Goal: Transaction & Acquisition: Purchase product/service

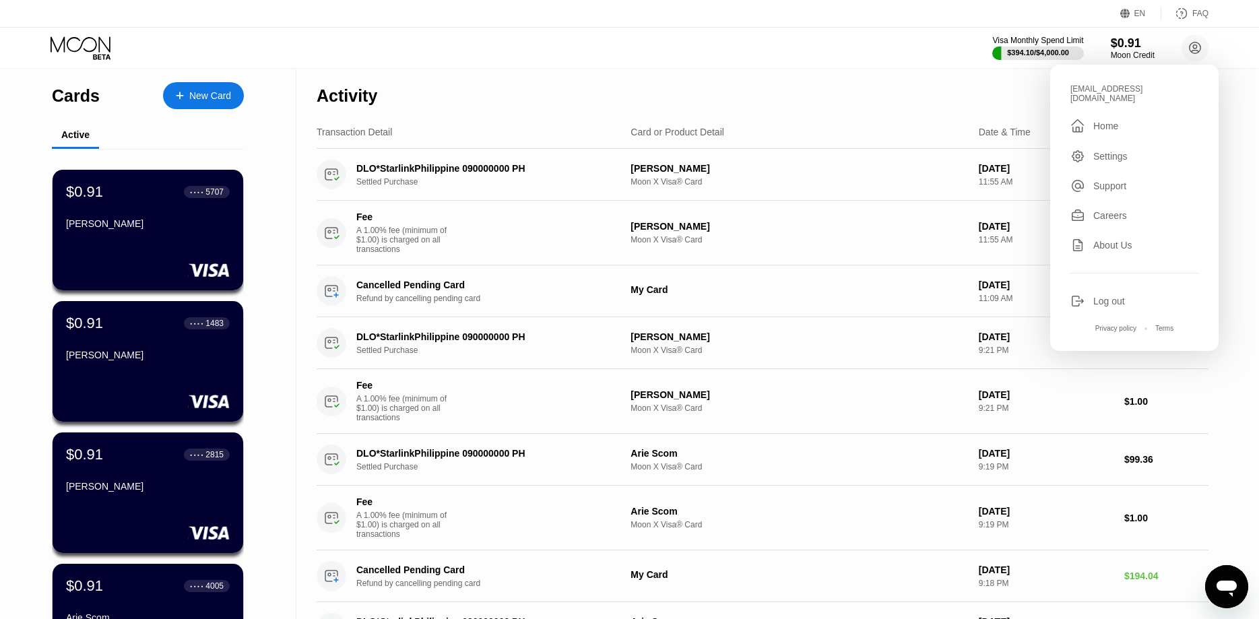
click at [884, 43] on div "Visa Monthly Spend Limit $394.10 / $4,000.00 $0.91 Moon Credit [EMAIL_ADDRESS][…" at bounding box center [629, 48] width 1259 height 40
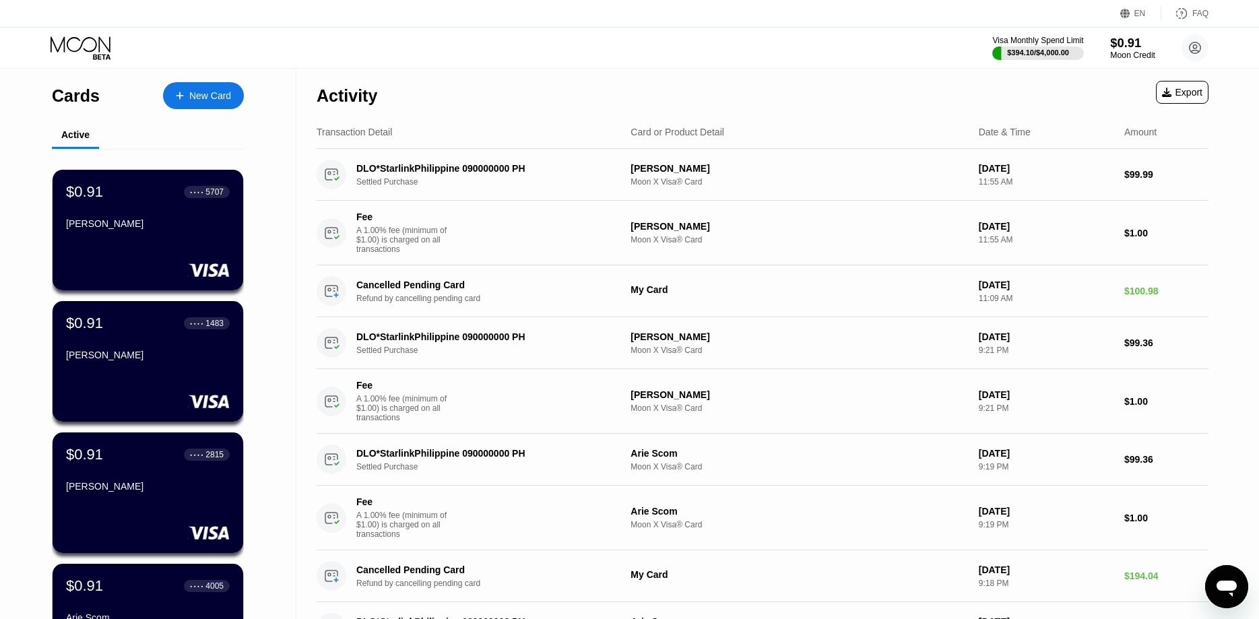
click at [1125, 52] on div "Moon Credit" at bounding box center [1132, 55] width 45 height 9
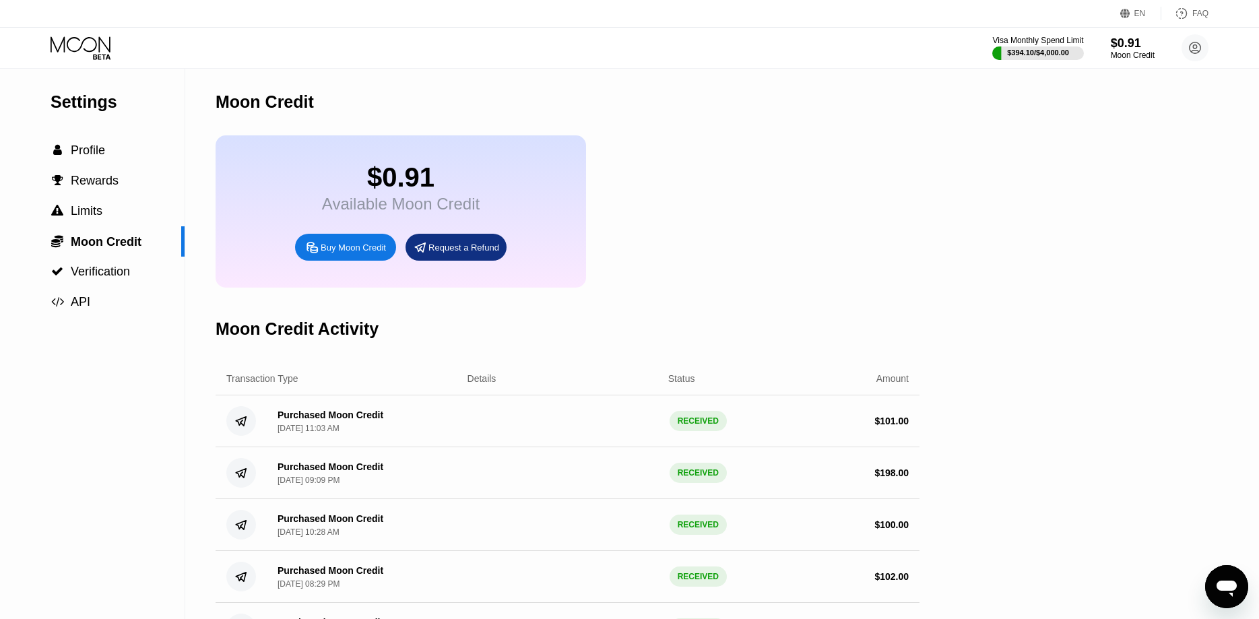
click at [367, 253] on div "Buy Moon Credit" at bounding box center [353, 247] width 65 height 11
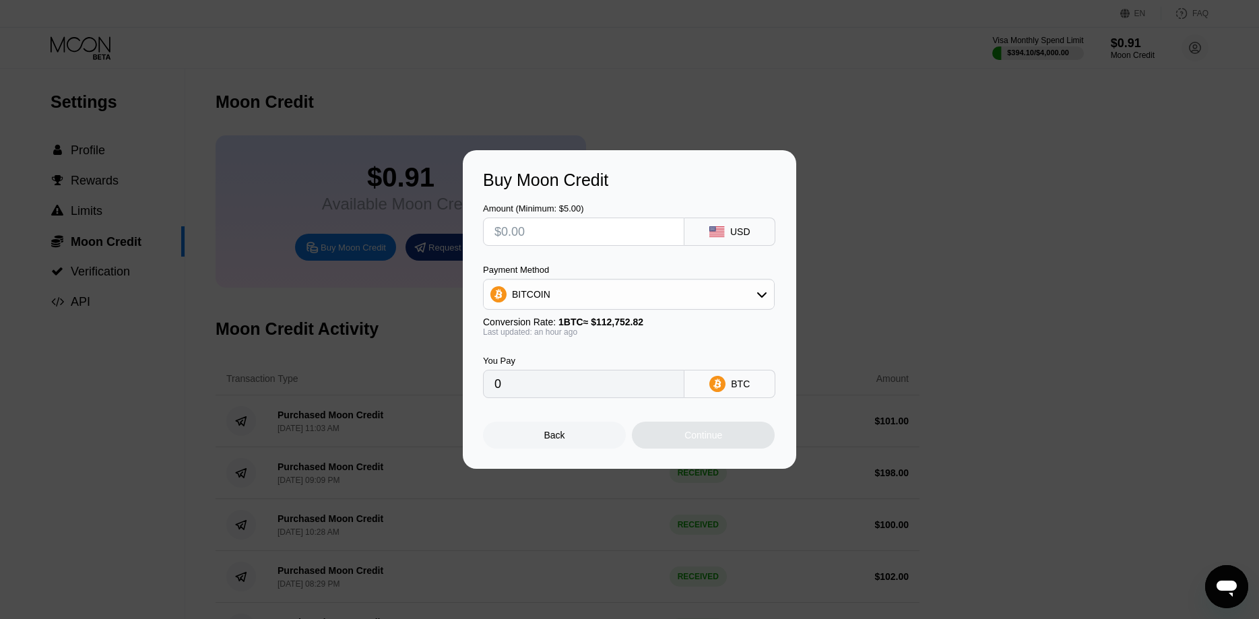
click at [526, 298] on div "BITCOIN" at bounding box center [531, 294] width 38 height 11
click at [530, 357] on span "USDT on TRON" at bounding box center [549, 361] width 68 height 11
type input "0.00"
click at [542, 238] on input "text" at bounding box center [584, 231] width 179 height 27
type input "$102"
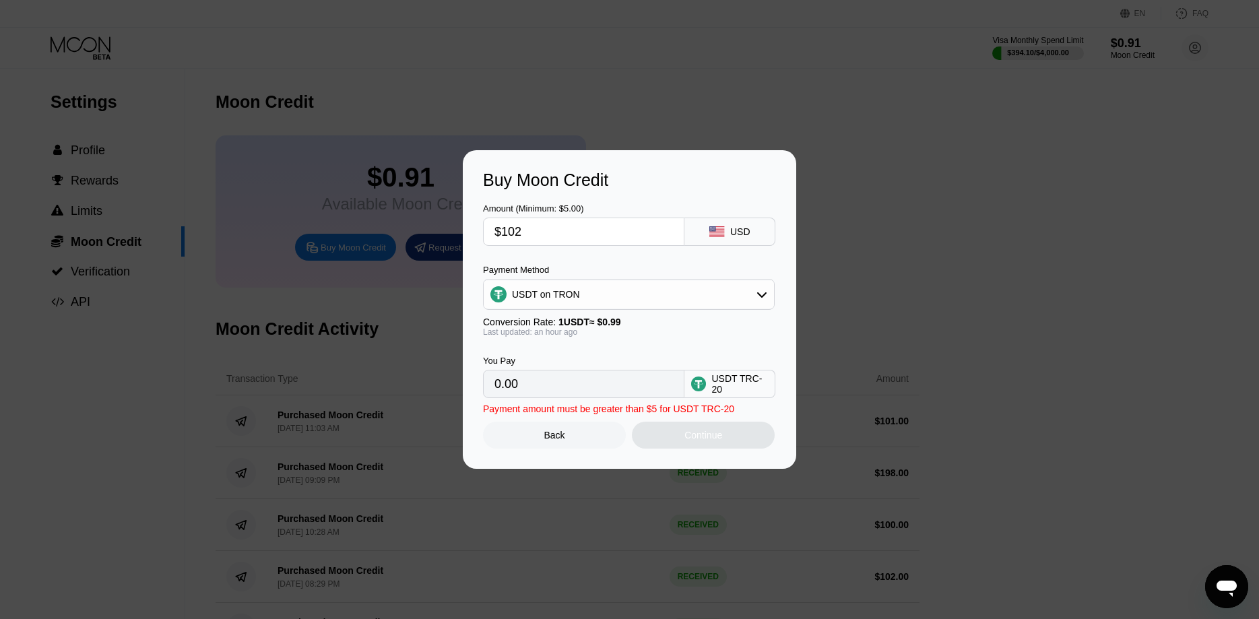
type input "103.03"
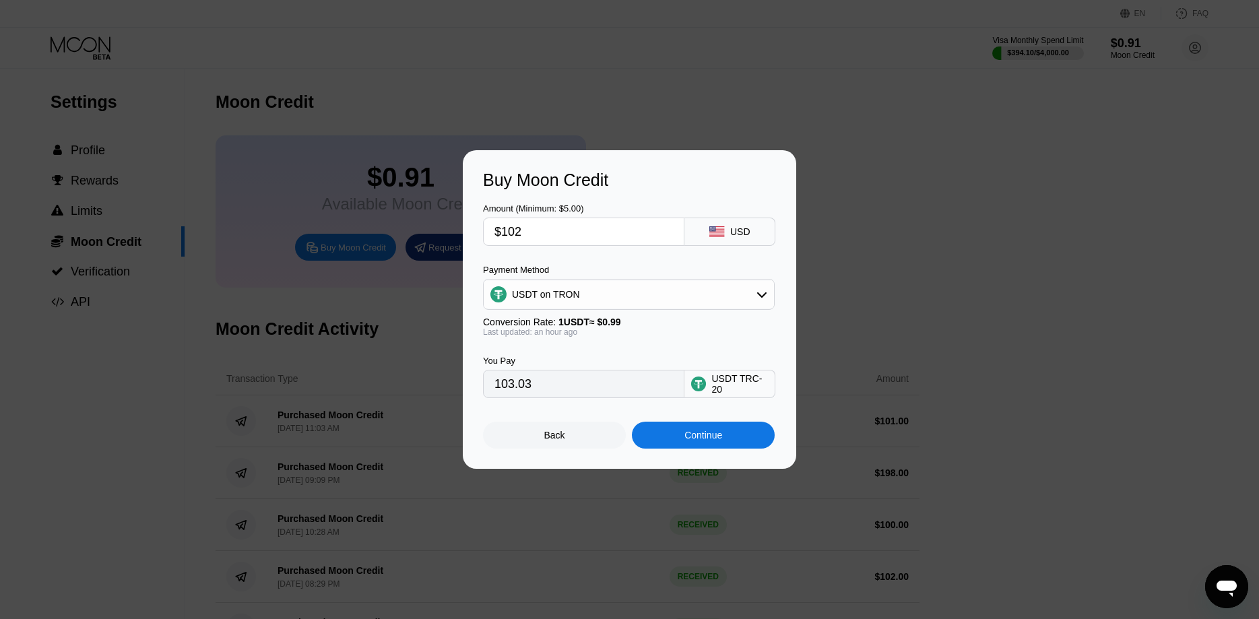
type input "$102"
click at [694, 441] on div "Continue" at bounding box center [704, 435] width 38 height 11
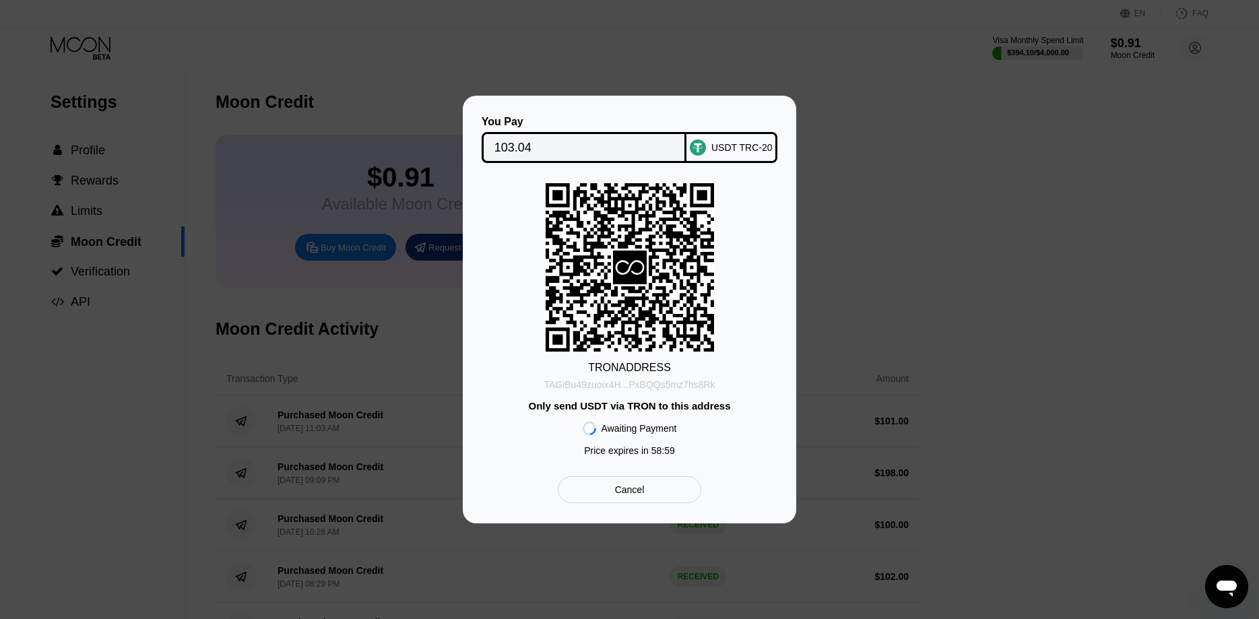
click at [695, 385] on div "TAGiBu49zuoix4H...PxBQQs5mz7hs8Rk" at bounding box center [629, 384] width 171 height 11
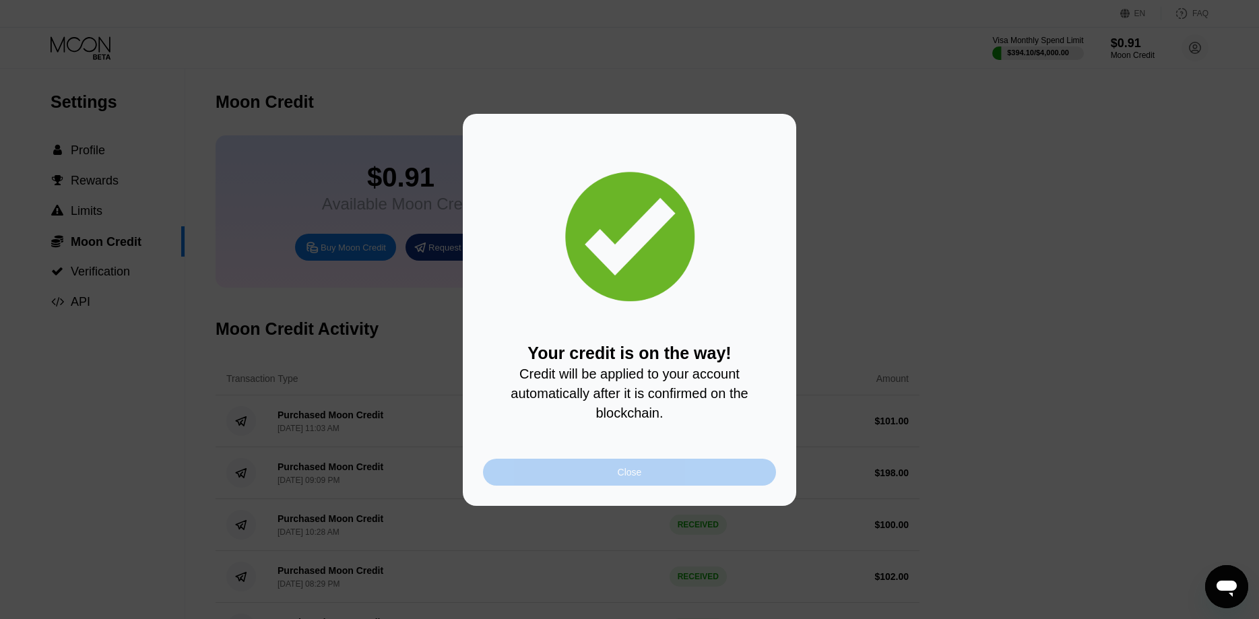
click at [682, 474] on div "Close" at bounding box center [629, 472] width 293 height 27
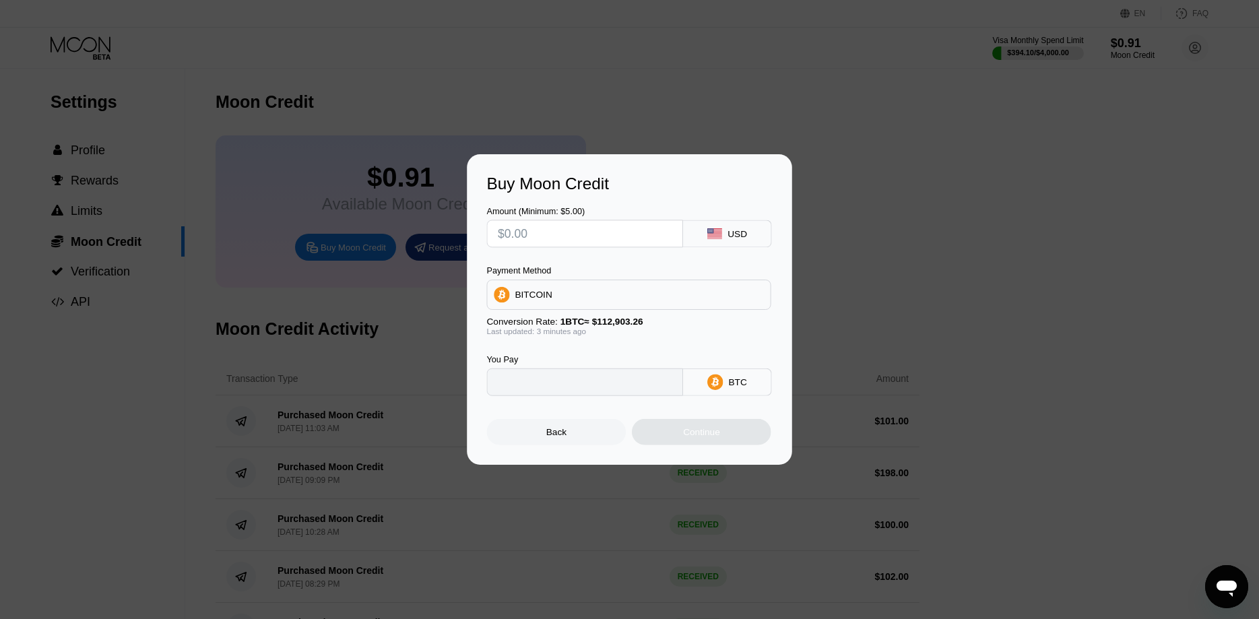
type input "0"
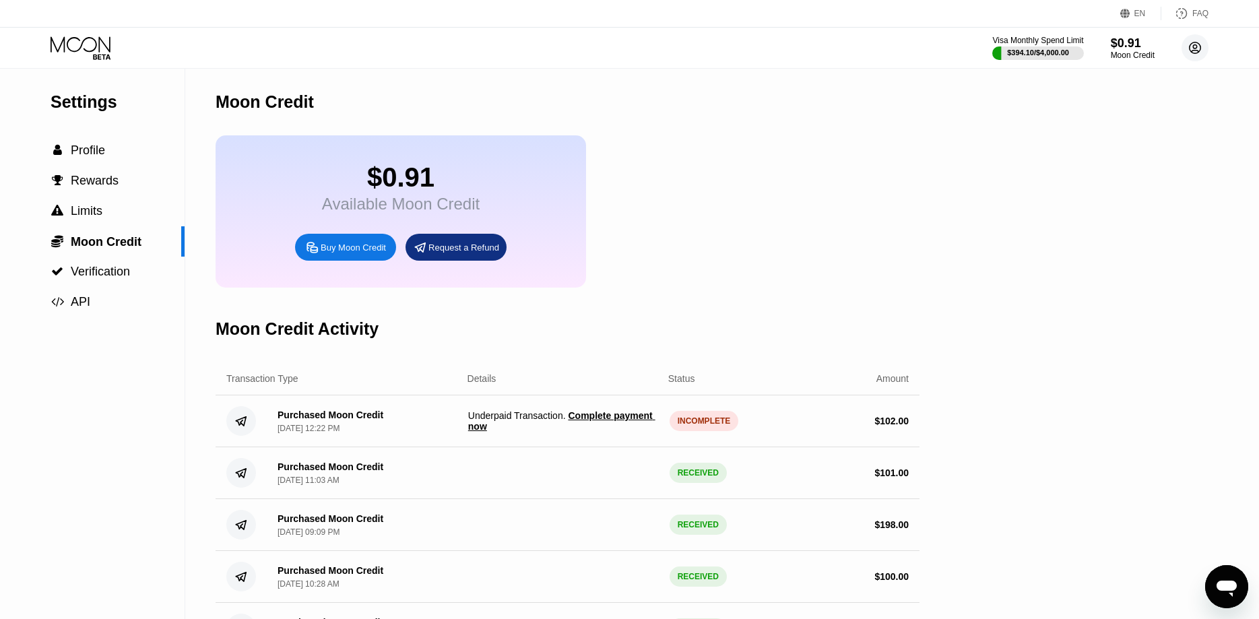
click at [1199, 44] on icon at bounding box center [1195, 47] width 11 height 11
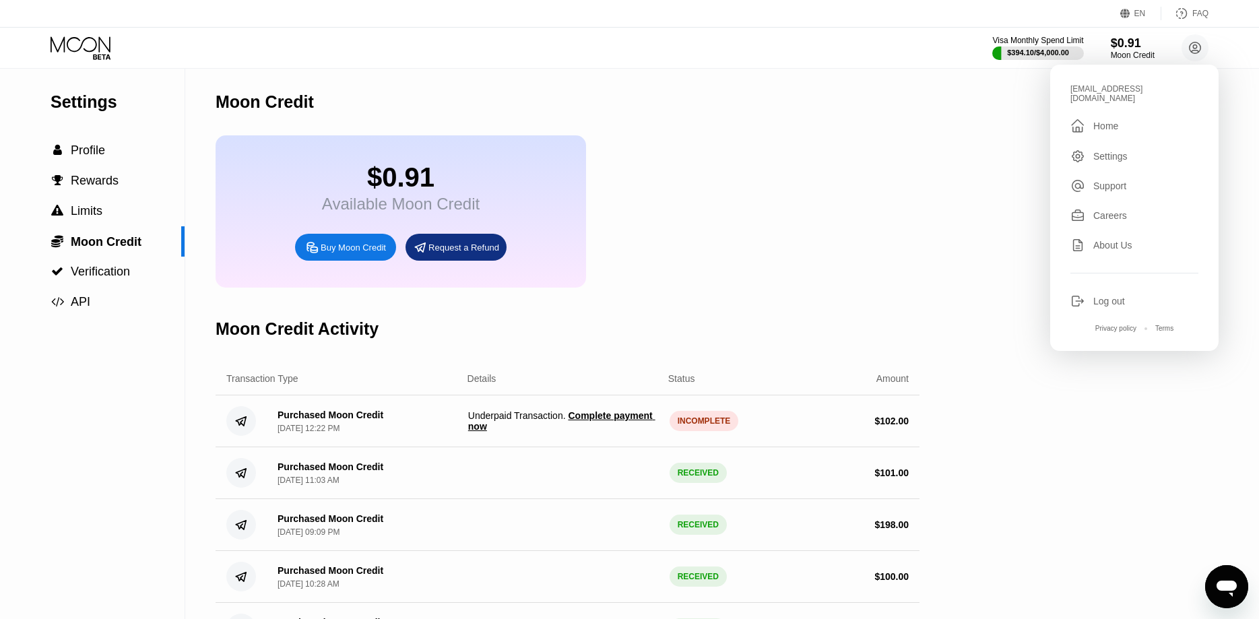
click at [697, 30] on div "Visa Monthly Spend Limit $394.10 / $4,000.00 $0.91 Moon Credit ekmt9824@erkarmo…" at bounding box center [629, 48] width 1259 height 40
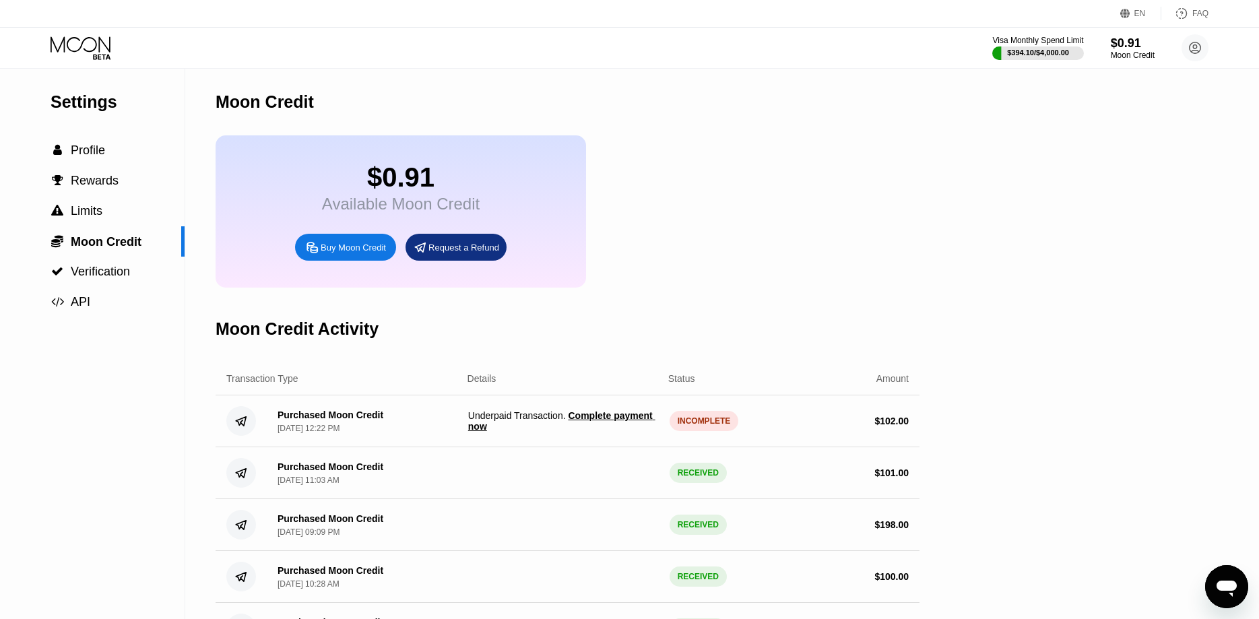
click at [82, 42] on icon at bounding box center [81, 43] width 60 height 15
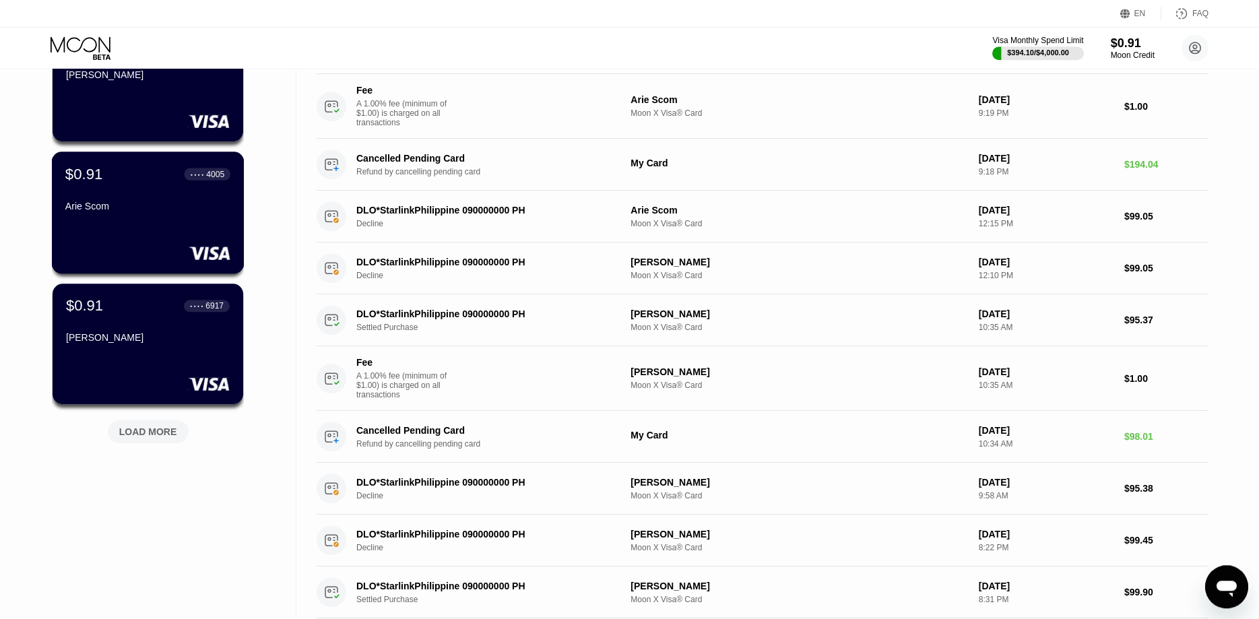
scroll to position [412, 0]
click at [156, 432] on div "LOAD MORE" at bounding box center [148, 431] width 58 height 12
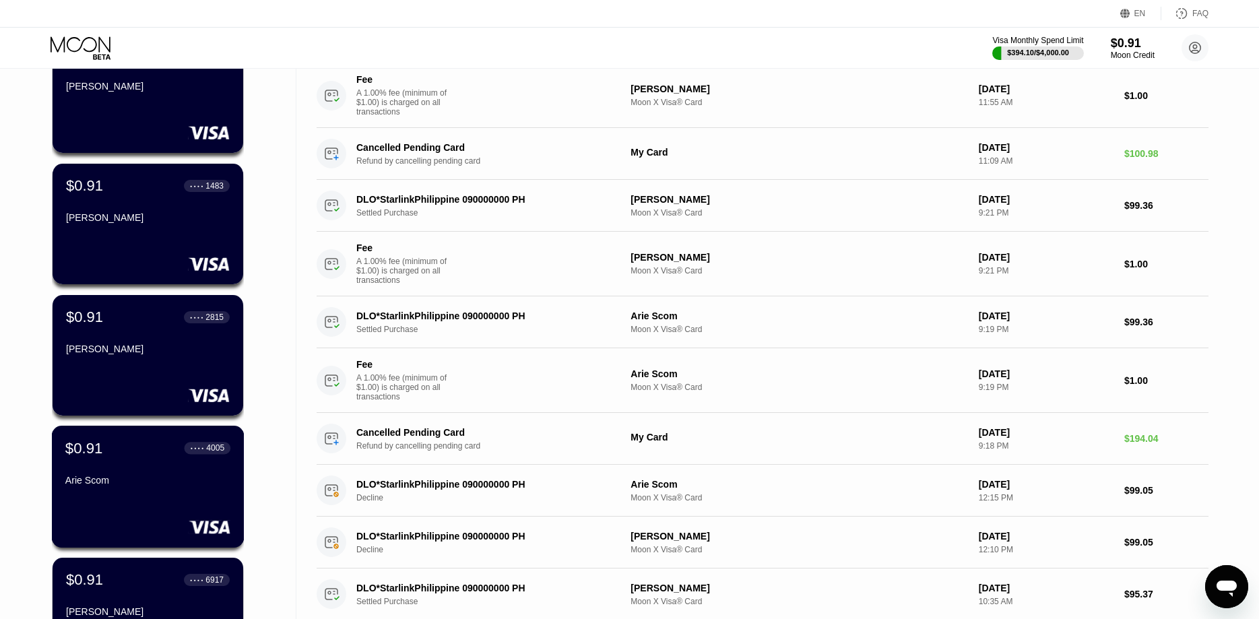
scroll to position [0, 0]
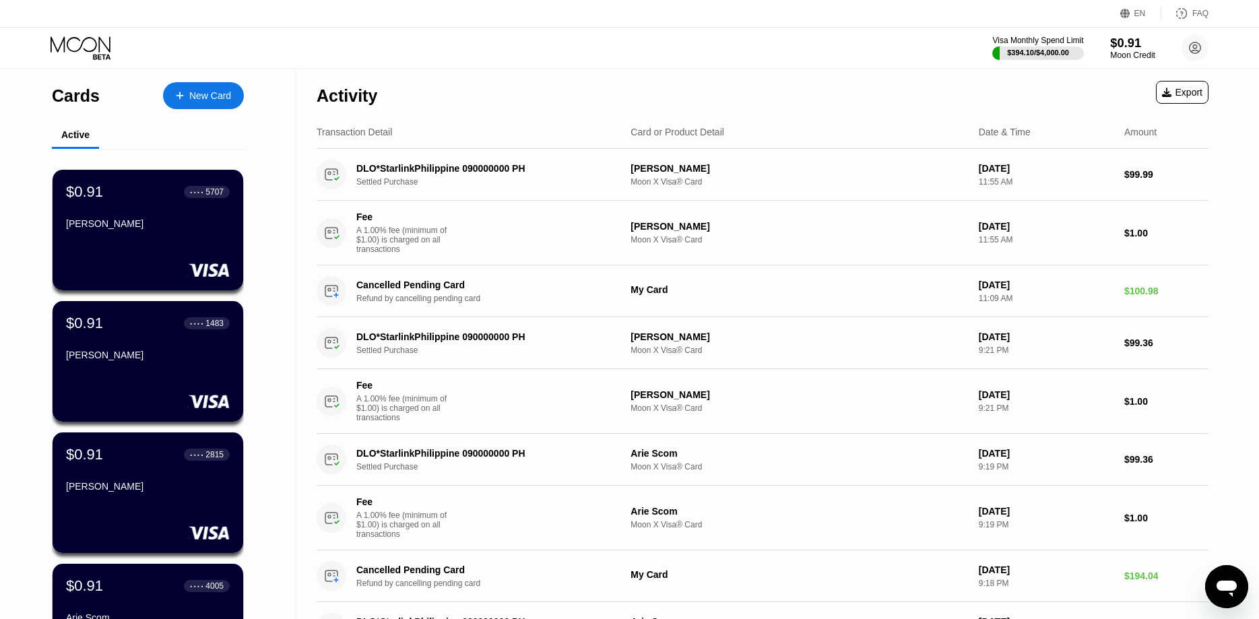
click at [1119, 49] on div "$0.91" at bounding box center [1132, 43] width 45 height 14
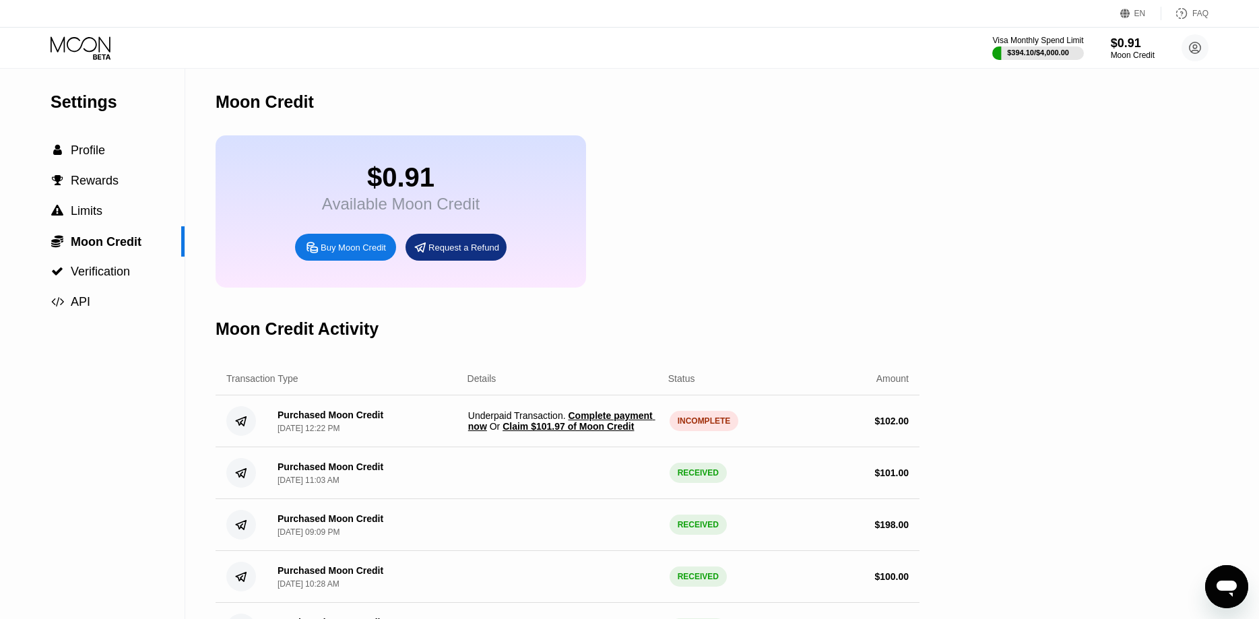
click at [619, 432] on span "Claim $101.97 of Moon Credit" at bounding box center [568, 426] width 131 height 11
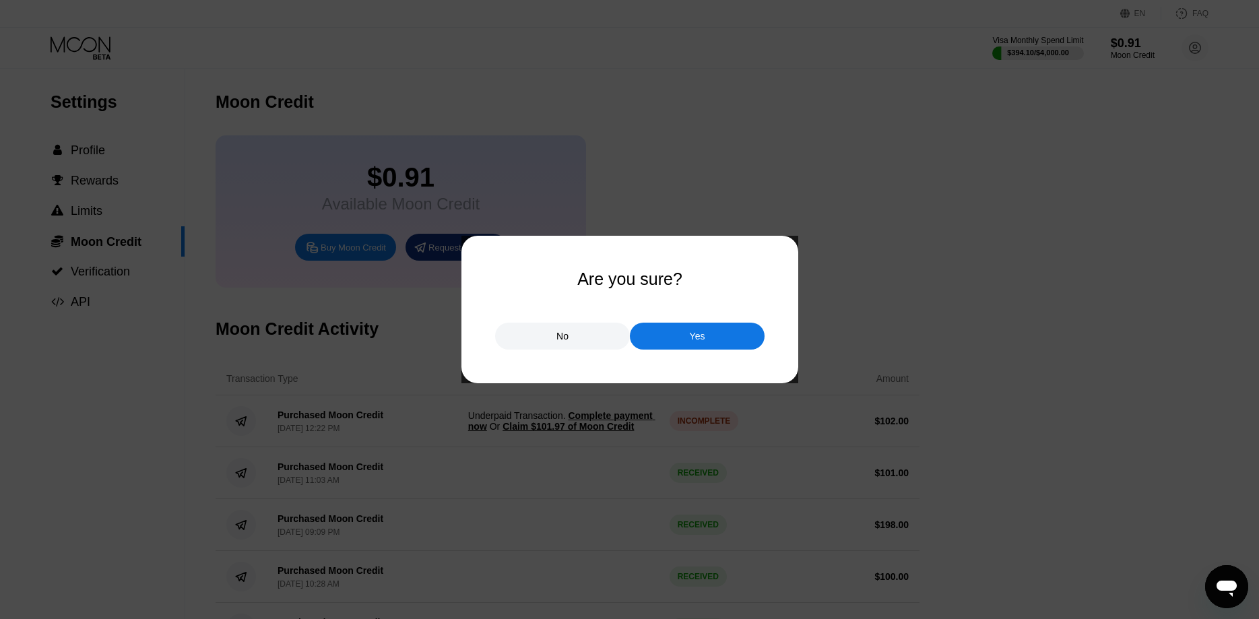
click at [705, 336] on div "Yes" at bounding box center [697, 336] width 135 height 27
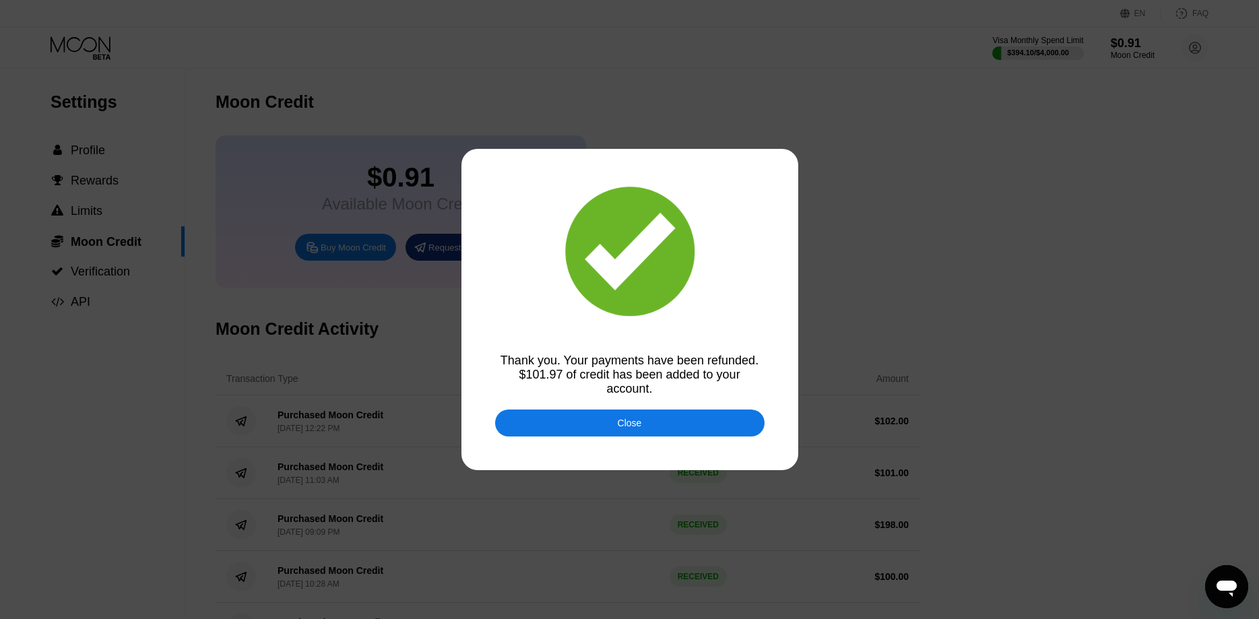
click at [662, 417] on div "Close" at bounding box center [629, 423] width 269 height 27
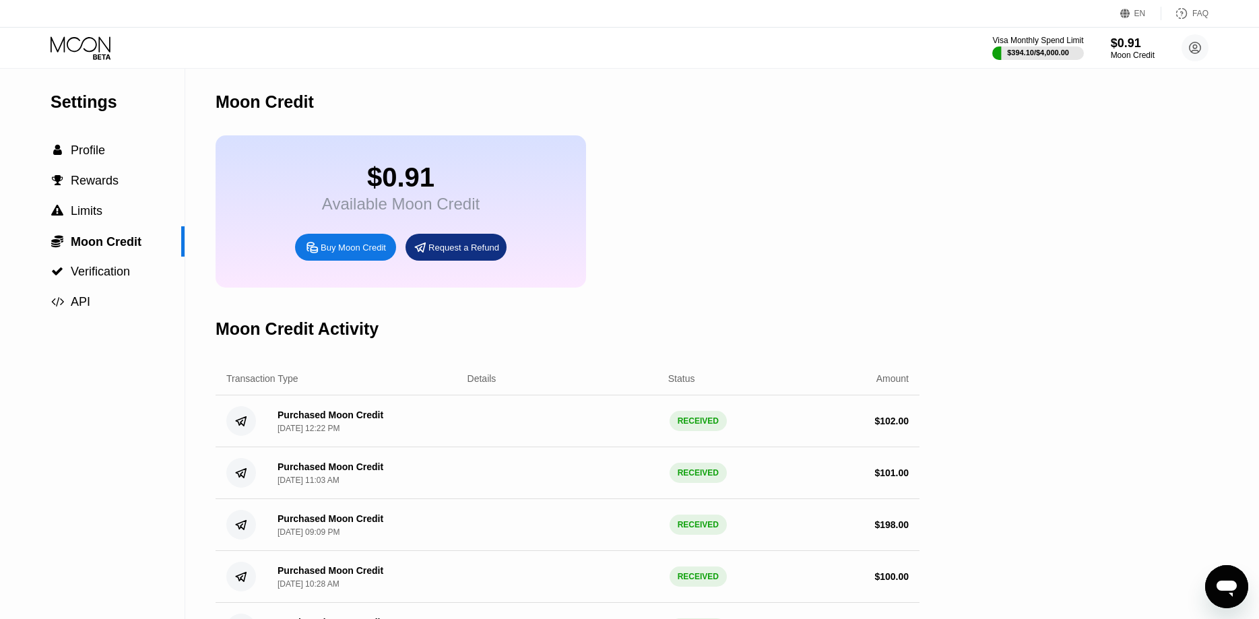
click at [71, 49] on icon at bounding box center [82, 48] width 63 height 24
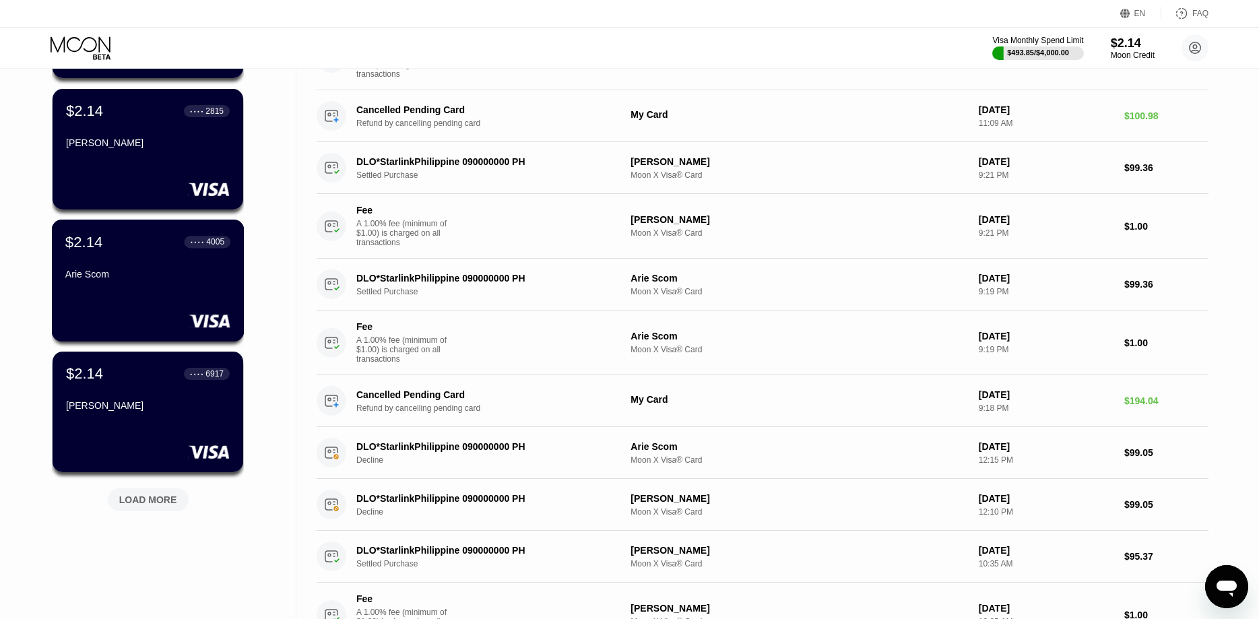
scroll to position [412, 0]
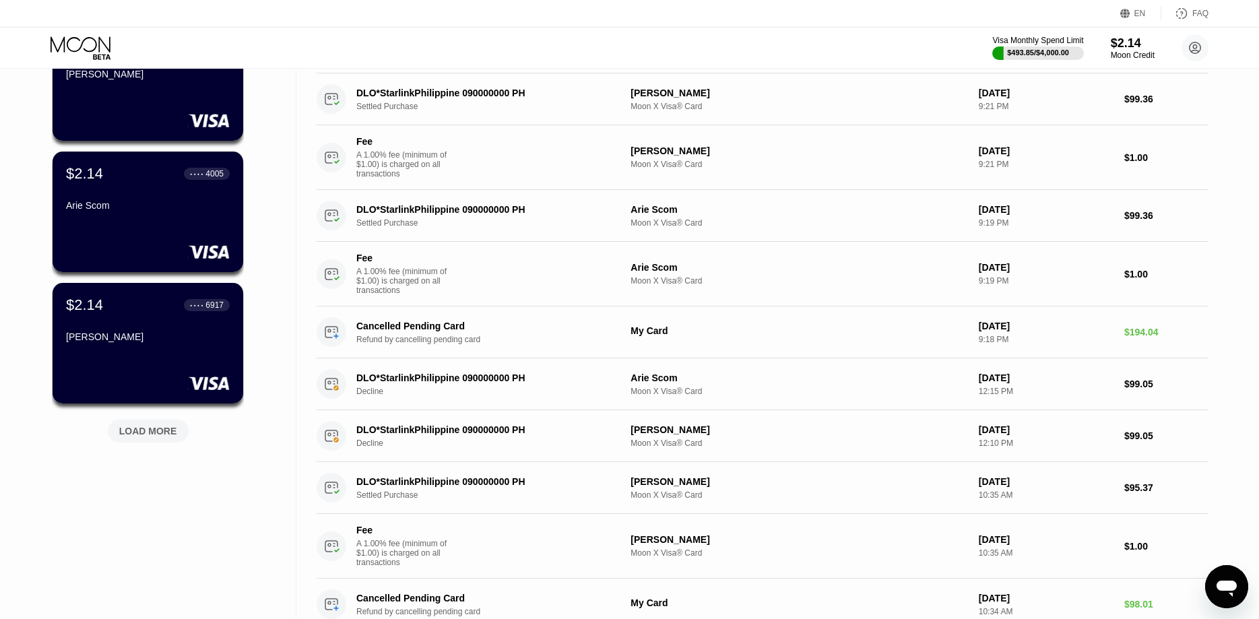
click at [149, 431] on div "LOAD MORE" at bounding box center [148, 431] width 58 height 12
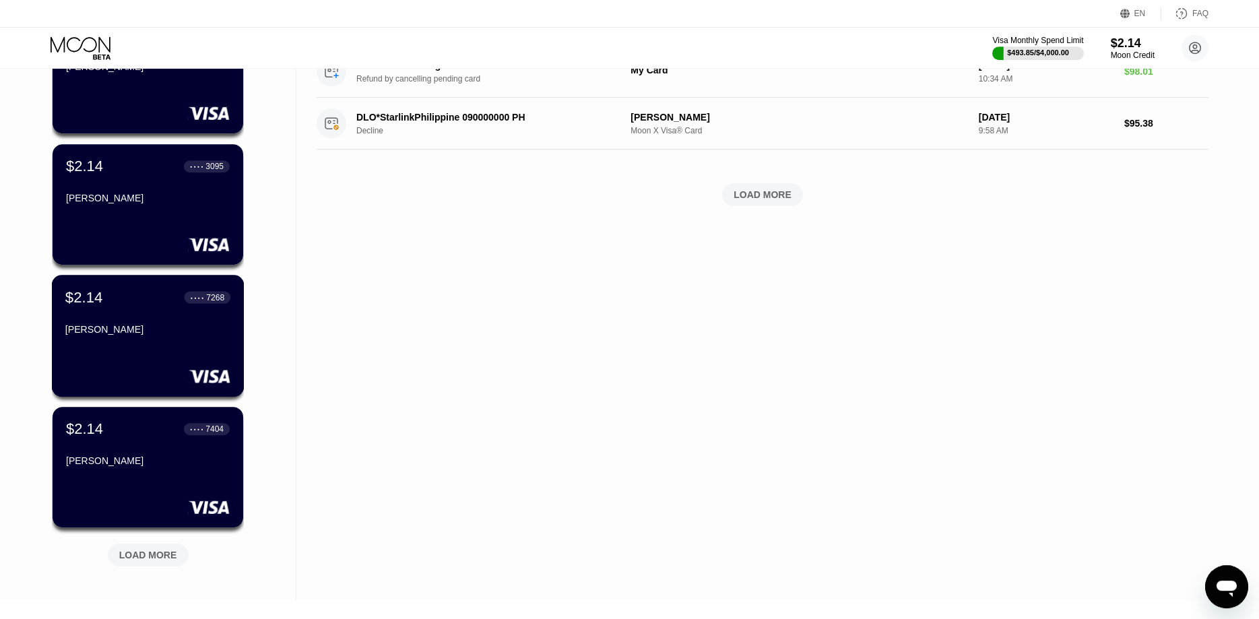
scroll to position [962, 0]
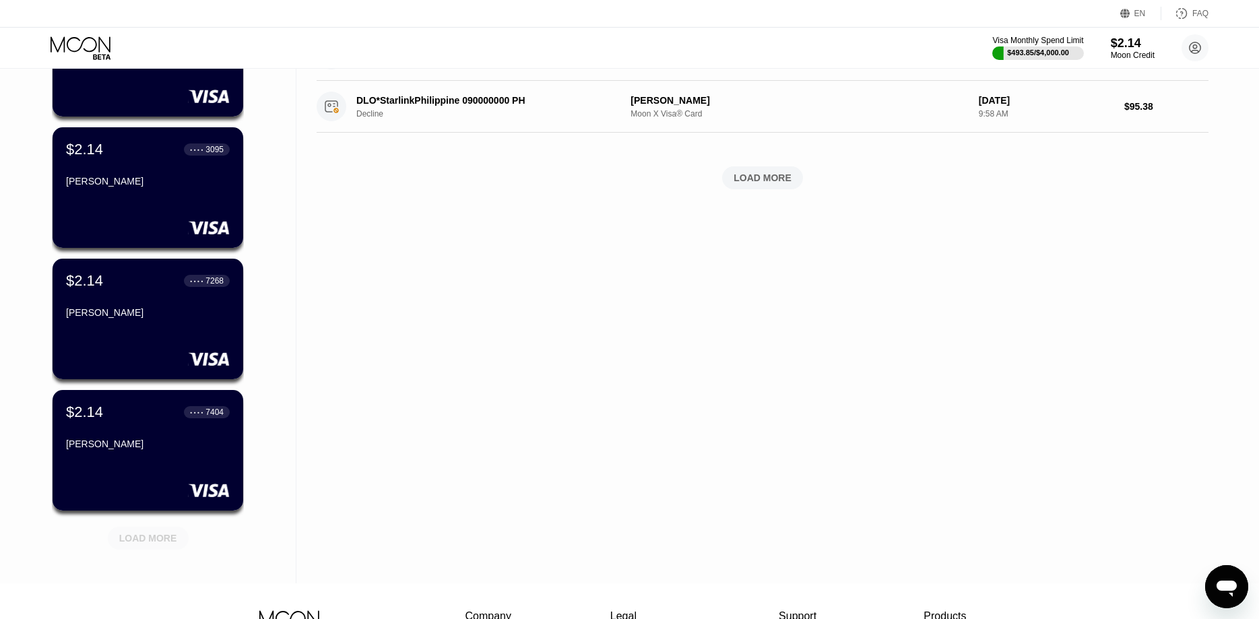
click at [145, 541] on div "LOAD MORE" at bounding box center [148, 538] width 58 height 12
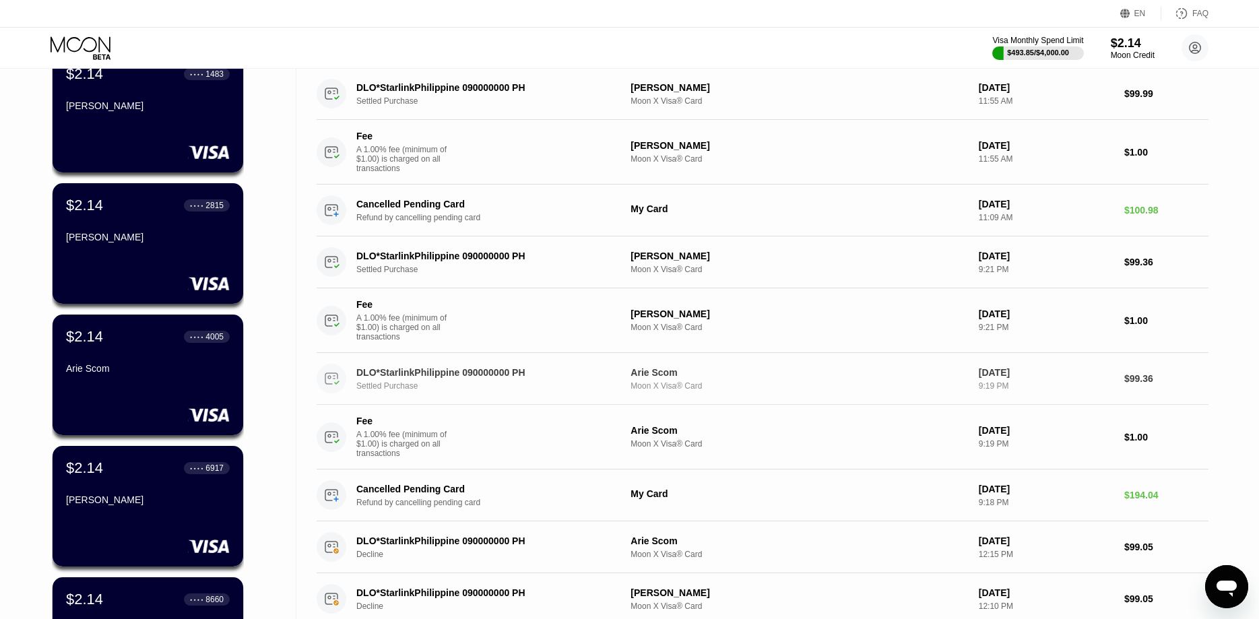
scroll to position [0, 0]
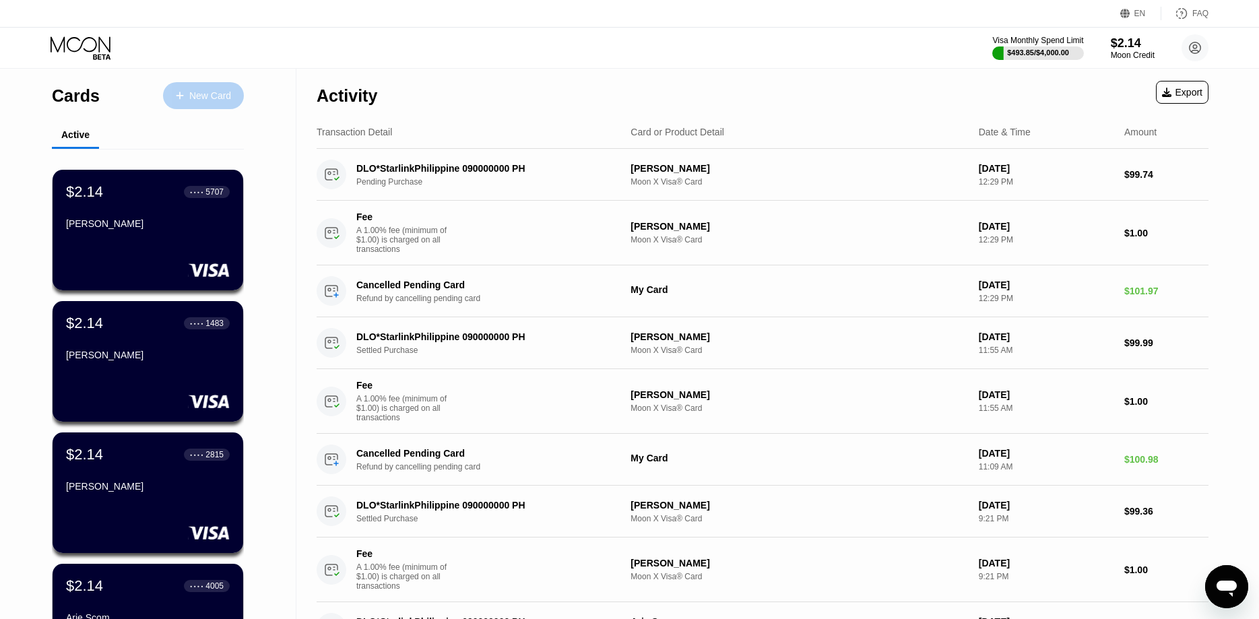
click at [207, 90] on div "New Card" at bounding box center [210, 95] width 42 height 11
